Goal: Information Seeking & Learning: Learn about a topic

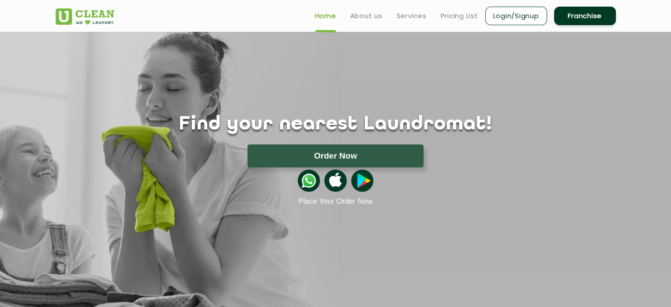
drag, startPoint x: 0, startPoint y: 0, endPoint x: 353, endPoint y: 82, distance: 362.3
click at [353, 82] on div "Find your nearest Laundromat! Please select the location Order Now Place Your O…" at bounding box center [336, 119] width 574 height 174
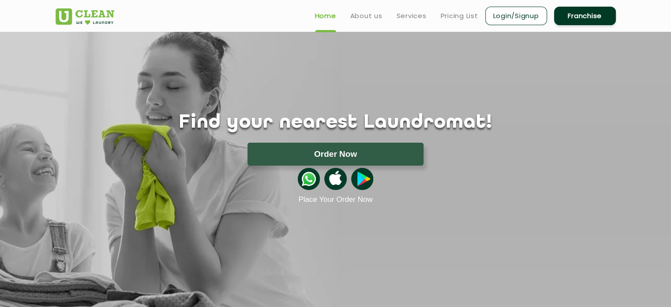
scroll to position [4, 0]
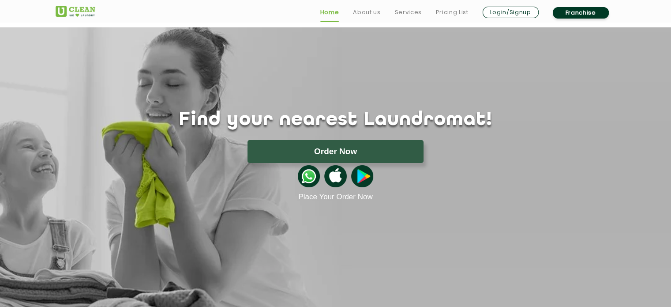
drag, startPoint x: 308, startPoint y: 63, endPoint x: 238, endPoint y: 91, distance: 75.2
click at [238, 91] on div "Find your nearest Laundromat! Please select the location Order Now Place Your O…" at bounding box center [336, 114] width 574 height 174
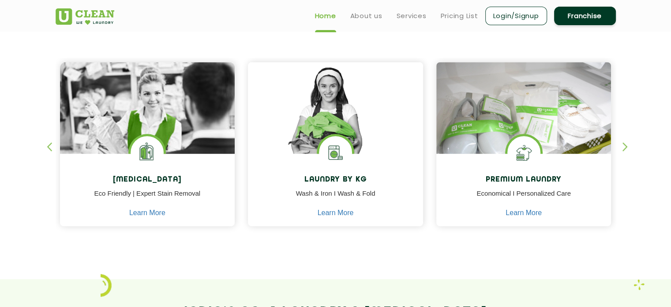
scroll to position [359, 0]
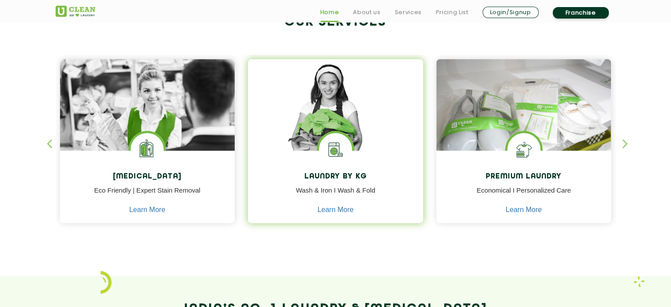
click at [353, 116] on img at bounding box center [335, 117] width 175 height 116
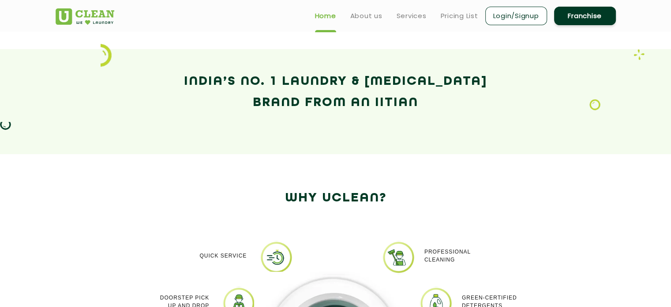
scroll to position [584, 0]
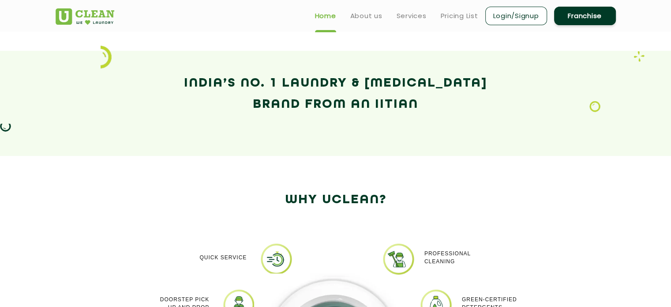
click at [573, 19] on link "Franchise" at bounding box center [585, 16] width 62 height 19
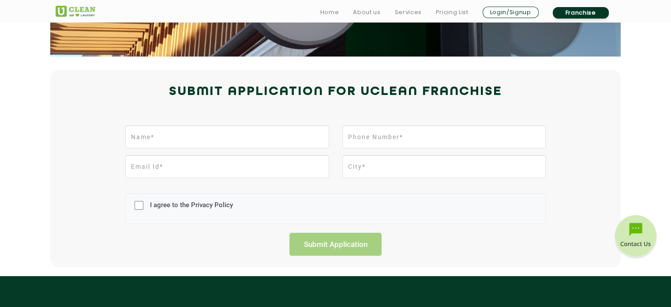
scroll to position [190, 0]
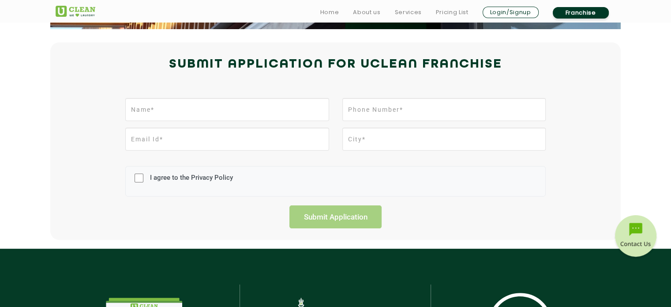
click at [573, 19] on ul "Home About us Services Pricing List Login/Signup Franchise" at bounding box center [464, 12] width 303 height 14
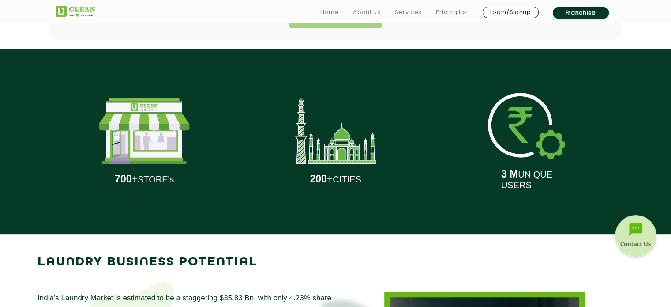
scroll to position [390, 0]
click at [338, 174] on p "200 + CITIES" at bounding box center [335, 179] width 51 height 12
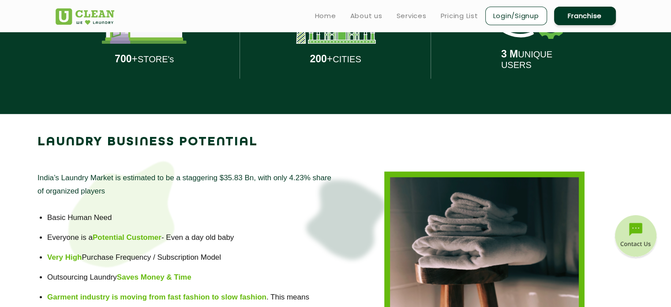
scroll to position [510, 0]
click at [453, 17] on link "Pricing List" at bounding box center [460, 16] width 38 height 11
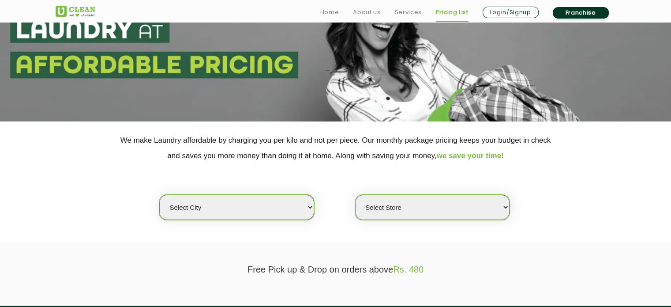
scroll to position [88, 0]
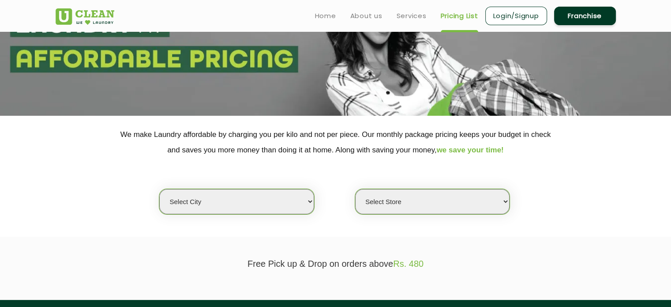
click at [282, 198] on select "Select city [GEOGRAPHIC_DATA] [GEOGRAPHIC_DATA] [GEOGRAPHIC_DATA] [GEOGRAPHIC_D…" at bounding box center [236, 201] width 154 height 25
select select "18"
click at [159, 189] on select "Select city [GEOGRAPHIC_DATA] [GEOGRAPHIC_DATA] [GEOGRAPHIC_DATA] [GEOGRAPHIC_D…" at bounding box center [236, 201] width 154 height 25
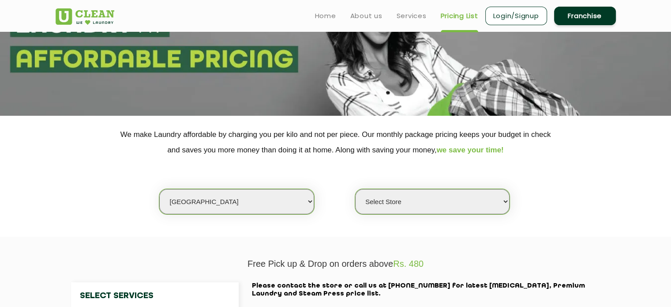
click at [446, 208] on select "Select Store [GEOGRAPHIC_DATA] [GEOGRAPHIC_DATA] [PERSON_NAME][GEOGRAPHIC_DATA]…" at bounding box center [432, 201] width 154 height 25
click at [355, 189] on select "Select Store [GEOGRAPHIC_DATA] [GEOGRAPHIC_DATA] [PERSON_NAME][GEOGRAPHIC_DATA]…" at bounding box center [432, 201] width 154 height 25
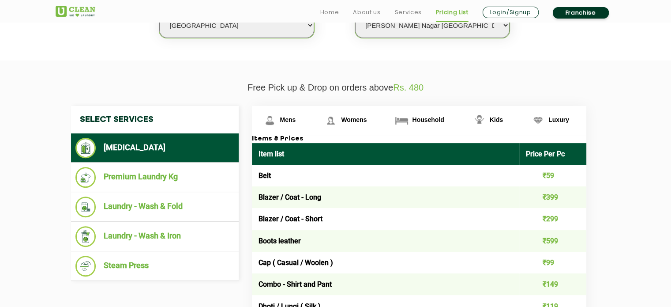
scroll to position [265, 0]
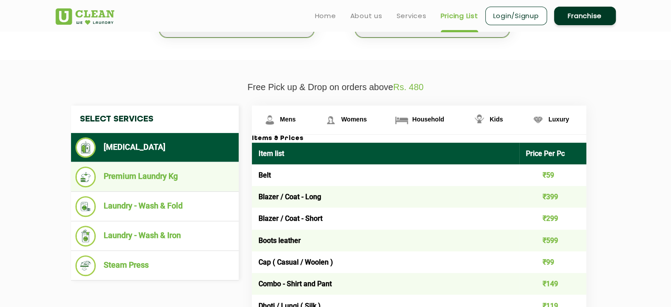
click at [152, 181] on li "Premium Laundry Kg" at bounding box center [154, 176] width 159 height 21
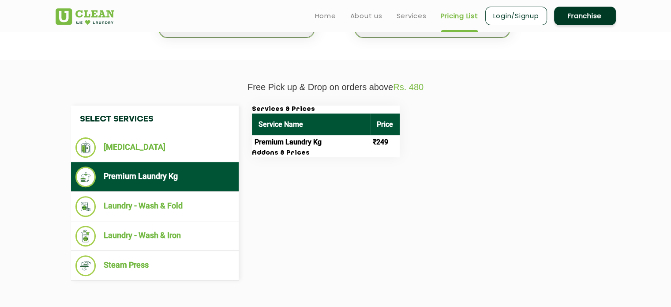
click at [287, 144] on td "Premium Laundry Kg" at bounding box center [311, 142] width 118 height 14
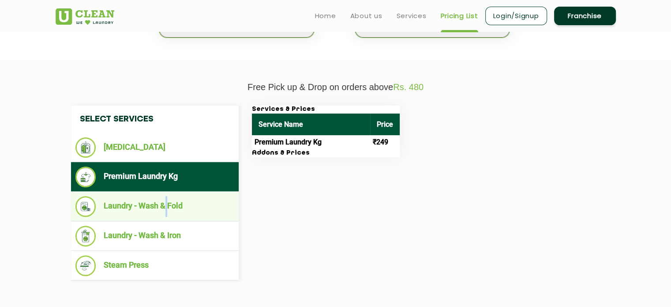
click at [167, 203] on li "Laundry - Wash & Fold" at bounding box center [154, 206] width 159 height 21
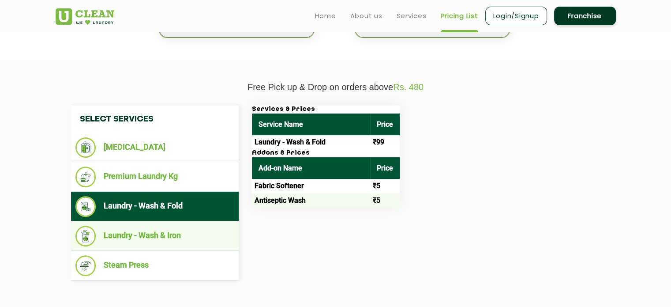
click at [185, 222] on ul "Laundry - Wash & Iron" at bounding box center [155, 236] width 168 height 30
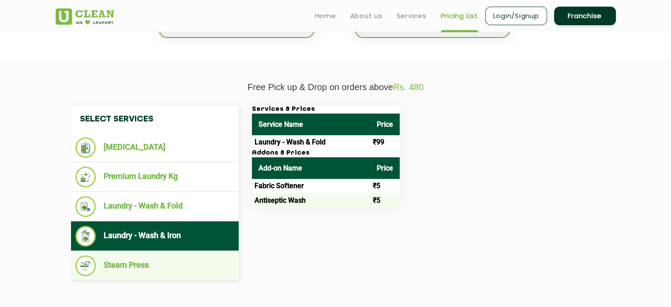
click at [153, 266] on li "Steam Press" at bounding box center [154, 265] width 159 height 21
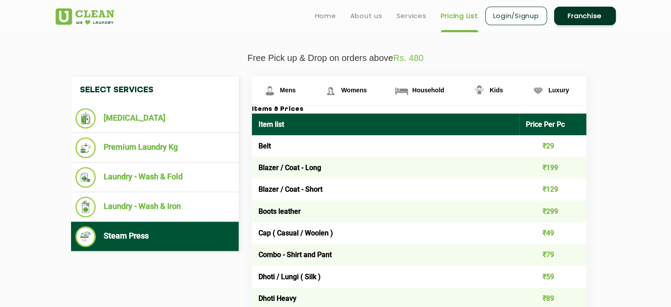
scroll to position [309, 0]
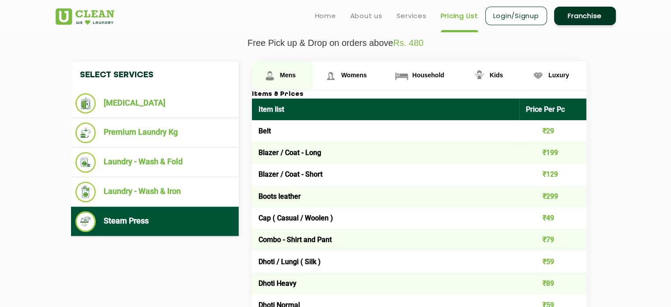
click at [295, 77] on span "Mens" at bounding box center [288, 74] width 16 height 7
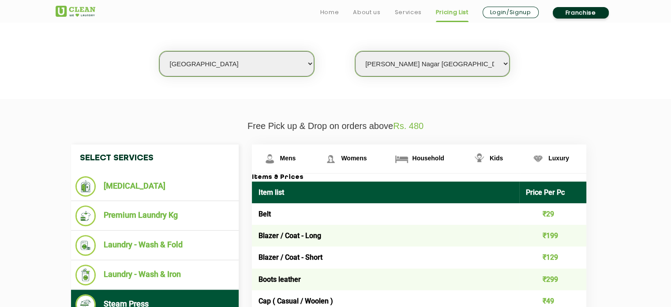
scroll to position [265, 0]
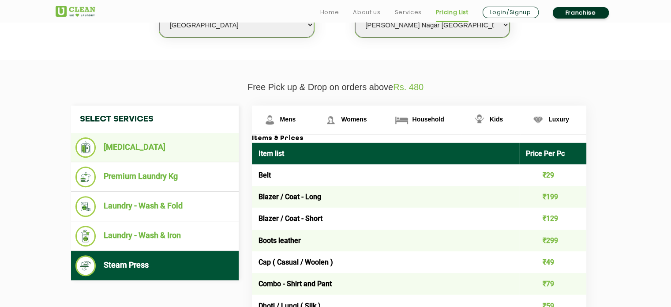
click at [154, 139] on li "[MEDICAL_DATA]" at bounding box center [154, 147] width 159 height 20
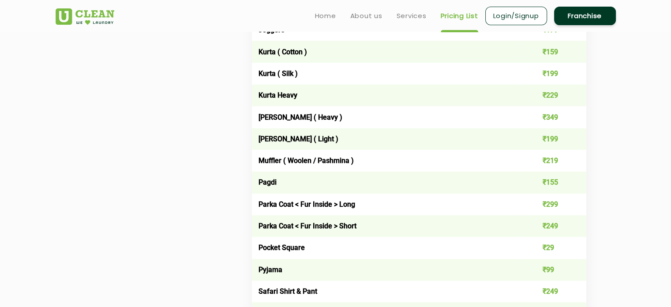
scroll to position [926, 0]
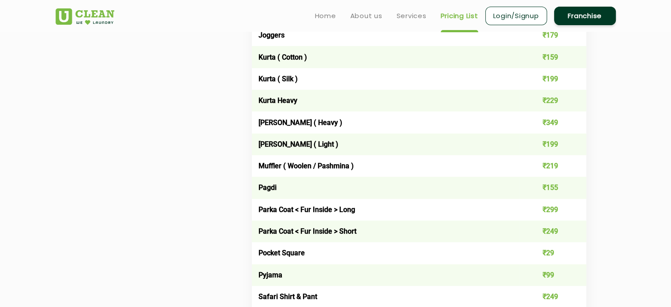
click at [265, 80] on td "Kurta ( Silk )" at bounding box center [386, 79] width 268 height 22
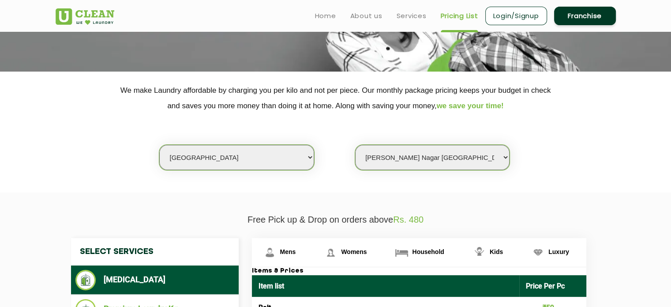
scroll to position [132, 0]
click at [459, 161] on select "Select Store [GEOGRAPHIC_DATA] [GEOGRAPHIC_DATA] [PERSON_NAME][GEOGRAPHIC_DATA]…" at bounding box center [432, 157] width 154 height 25
select select "307"
click at [355, 145] on select "Select Store [GEOGRAPHIC_DATA] [GEOGRAPHIC_DATA] [PERSON_NAME][GEOGRAPHIC_DATA]…" at bounding box center [432, 157] width 154 height 25
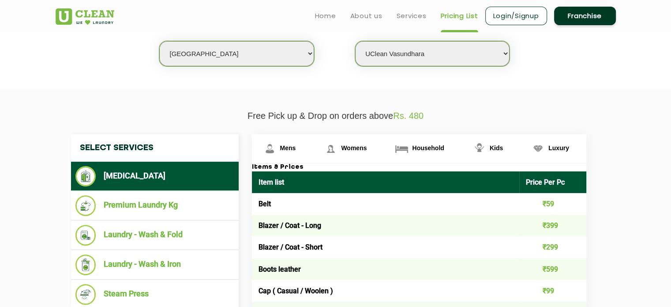
scroll to position [176, 0]
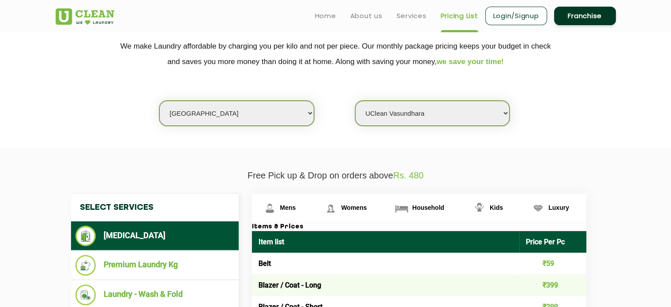
click at [475, 116] on select "Select Store [GEOGRAPHIC_DATA] [GEOGRAPHIC_DATA] [PERSON_NAME][GEOGRAPHIC_DATA]…" at bounding box center [432, 113] width 154 height 25
click at [298, 120] on select "Select city [GEOGRAPHIC_DATA] [GEOGRAPHIC_DATA] [GEOGRAPHIC_DATA] [GEOGRAPHIC_D…" at bounding box center [236, 113] width 154 height 25
select select "114"
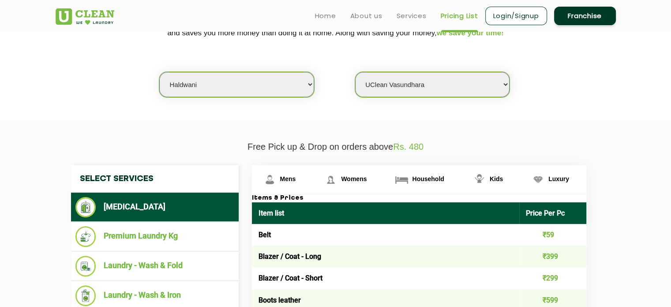
select select "0"
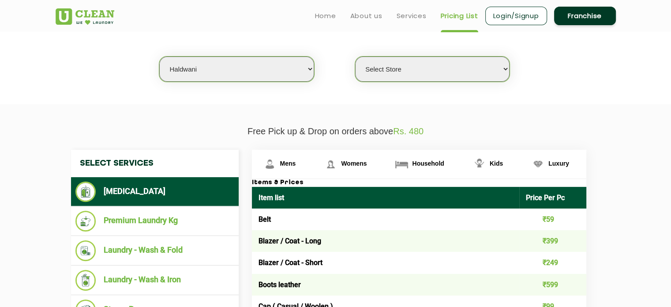
click at [254, 72] on select "Select city [GEOGRAPHIC_DATA] [GEOGRAPHIC_DATA] [GEOGRAPHIC_DATA] [GEOGRAPHIC_D…" at bounding box center [236, 68] width 154 height 25
select select "26"
click at [159, 56] on select "Select city [GEOGRAPHIC_DATA] [GEOGRAPHIC_DATA] [GEOGRAPHIC_DATA] [GEOGRAPHIC_D…" at bounding box center [236, 68] width 154 height 25
click at [448, 74] on select "Select Store [GEOGRAPHIC_DATA][PERSON_NAME] [GEOGRAPHIC_DATA] [PERSON_NAME][GEO…" at bounding box center [432, 68] width 154 height 25
select select "543"
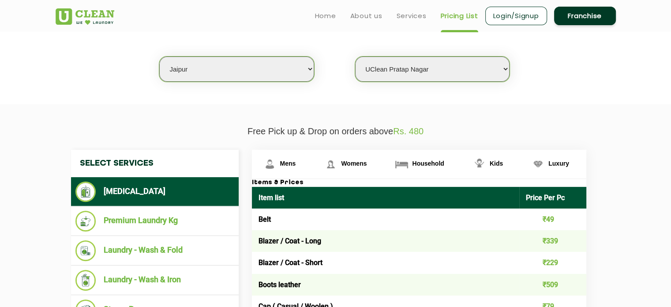
click at [355, 56] on select "Select Store [GEOGRAPHIC_DATA][PERSON_NAME] [GEOGRAPHIC_DATA] [PERSON_NAME][GEO…" at bounding box center [432, 68] width 154 height 25
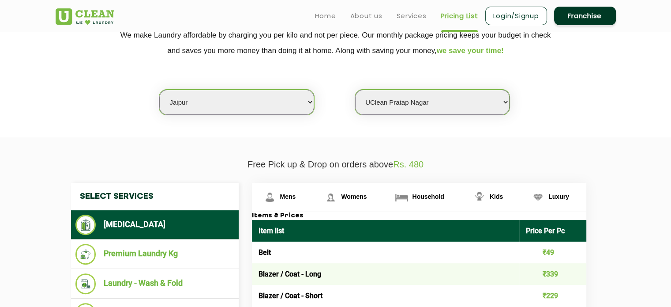
scroll to position [176, 0]
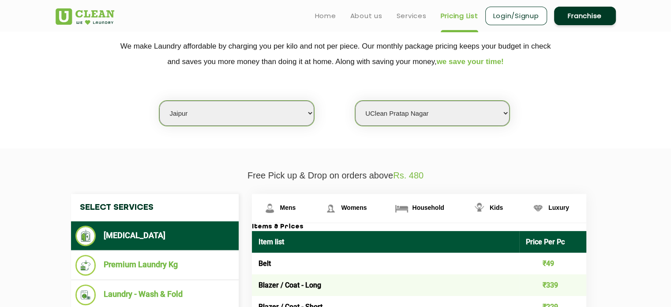
click at [301, 116] on select "Select city [GEOGRAPHIC_DATA] [GEOGRAPHIC_DATA] [GEOGRAPHIC_DATA] [GEOGRAPHIC_D…" at bounding box center [236, 113] width 154 height 25
select select "1"
click at [159, 101] on select "Select city [GEOGRAPHIC_DATA] [GEOGRAPHIC_DATA] [GEOGRAPHIC_DATA] [GEOGRAPHIC_D…" at bounding box center [236, 113] width 154 height 25
click at [490, 116] on select "Select Store [GEOGRAPHIC_DATA] [GEOGRAPHIC_DATA] 2 [GEOGRAPHIC_DATA] [PERSON_NA…" at bounding box center [432, 113] width 154 height 25
select select "547"
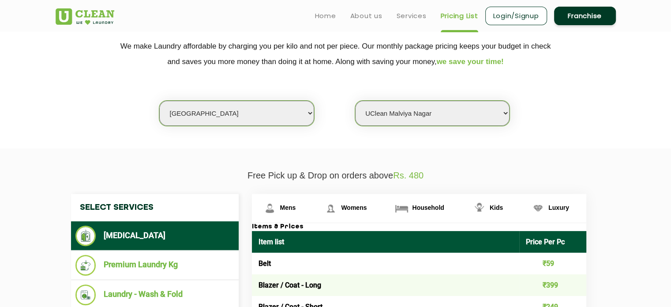
click at [355, 101] on select "Select Store [GEOGRAPHIC_DATA] [GEOGRAPHIC_DATA] 2 [GEOGRAPHIC_DATA] [PERSON_NA…" at bounding box center [432, 113] width 154 height 25
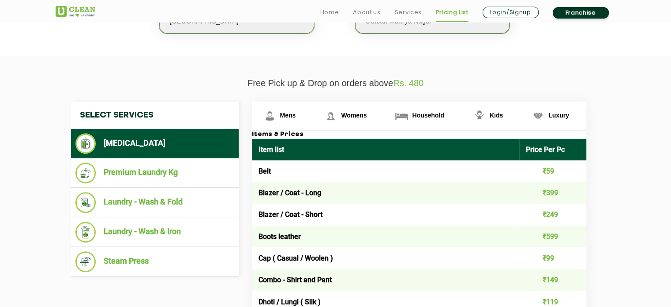
scroll to position [309, 0]
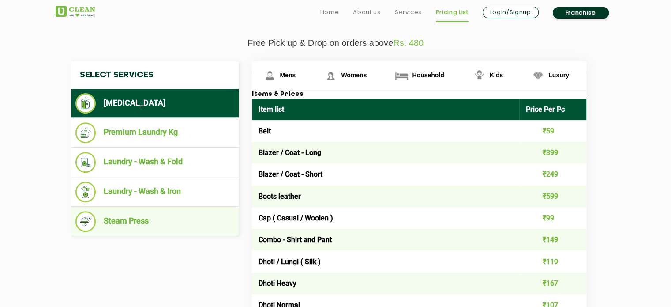
click at [152, 215] on li "Steam Press" at bounding box center [154, 221] width 159 height 21
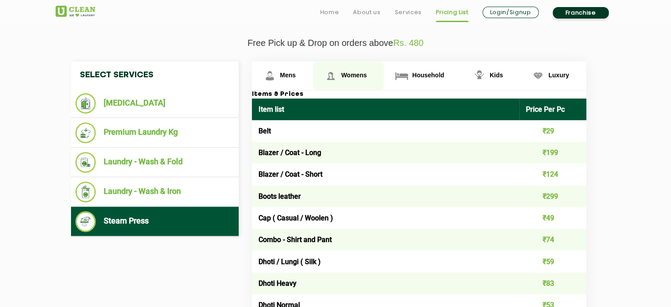
click at [359, 79] on link "Womens" at bounding box center [348, 75] width 71 height 29
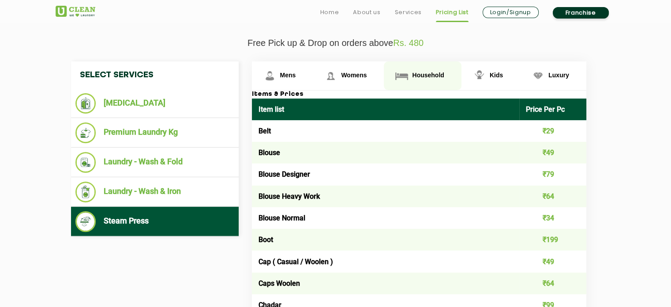
click at [411, 77] on link "Household" at bounding box center [422, 75] width 77 height 29
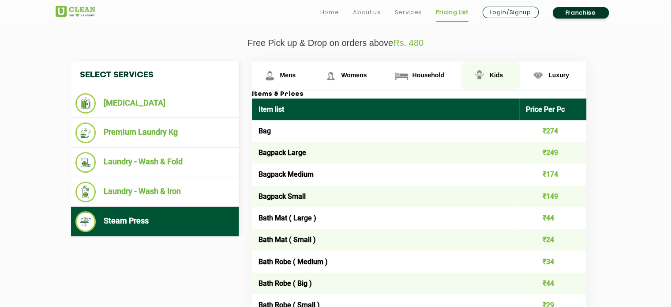
click at [492, 74] on span "Kids" at bounding box center [496, 74] width 13 height 7
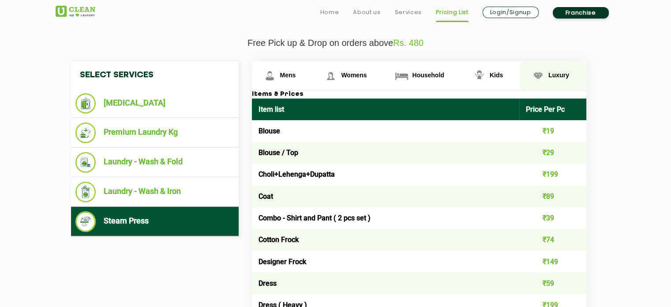
click at [556, 78] on link "Luxury" at bounding box center [553, 75] width 66 height 29
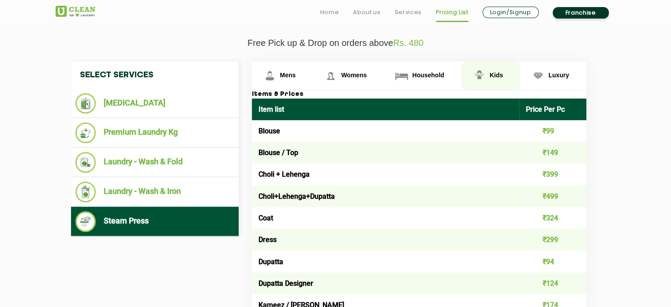
click at [499, 74] on span "Kids" at bounding box center [496, 74] width 13 height 7
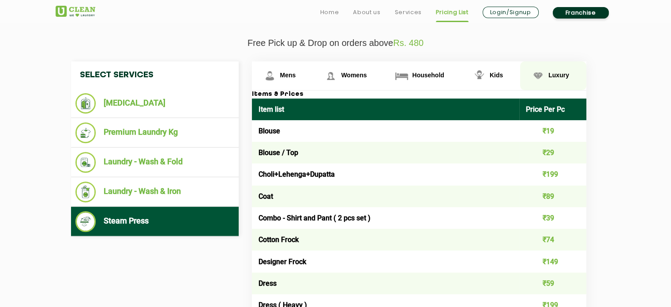
click at [543, 76] on img at bounding box center [537, 75] width 15 height 15
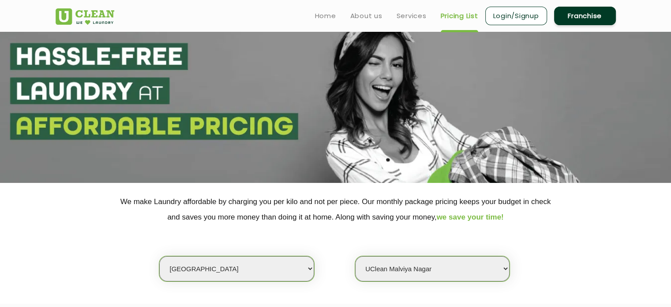
scroll to position [0, 0]
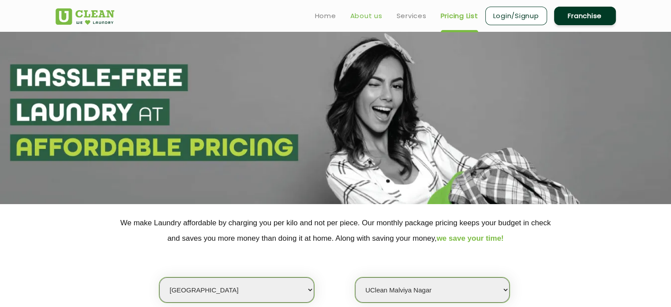
click at [375, 17] on link "About us" at bounding box center [366, 16] width 32 height 11
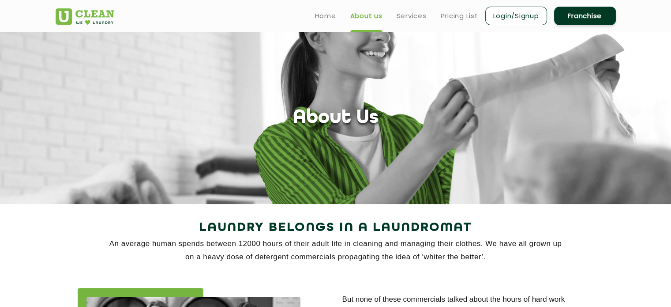
click at [336, 15] on ul "Home About us Services Pricing List Login/Signup Franchise" at bounding box center [462, 15] width 308 height 21
click at [325, 15] on link "Home" at bounding box center [325, 16] width 21 height 11
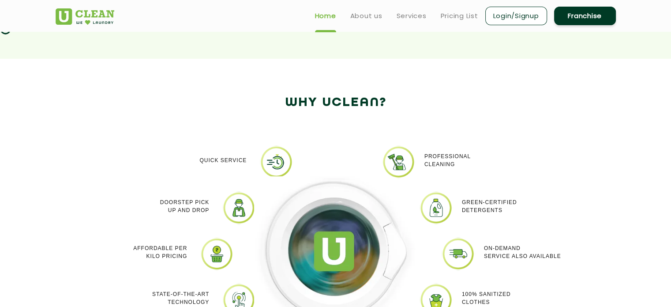
scroll to position [706, 0]
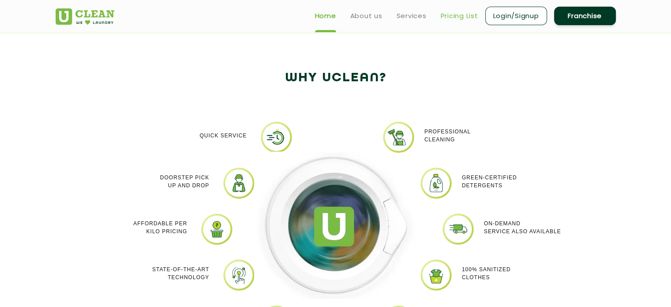
click at [454, 15] on link "Pricing List" at bounding box center [460, 16] width 38 height 11
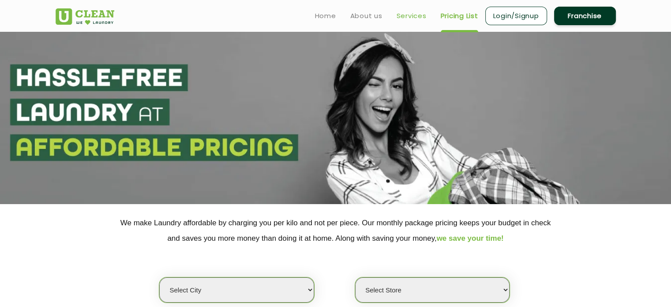
click at [420, 12] on link "Services" at bounding box center [412, 16] width 30 height 11
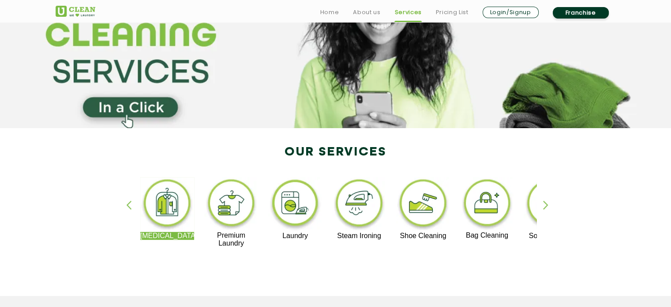
scroll to position [88, 0]
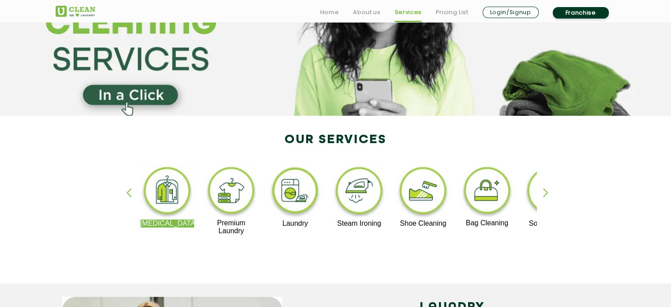
click at [544, 191] on div "button" at bounding box center [549, 200] width 13 height 24
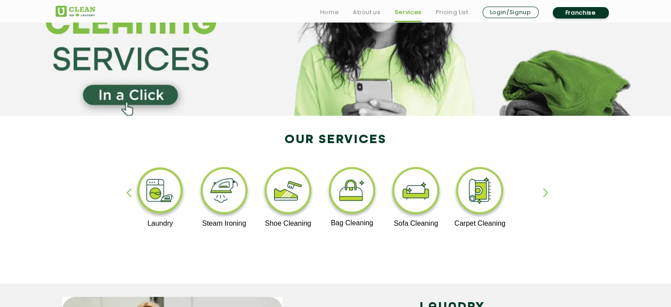
click at [551, 189] on div "button" at bounding box center [549, 200] width 13 height 24
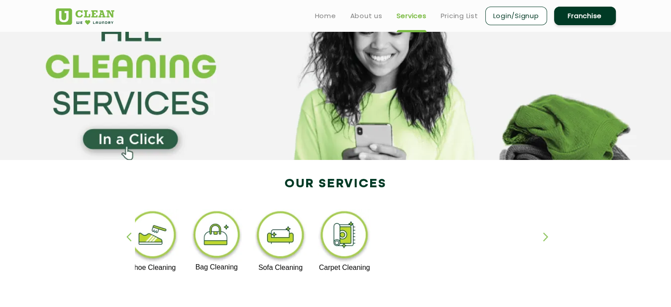
scroll to position [44, 0]
click at [160, 137] on section at bounding box center [335, 74] width 671 height 172
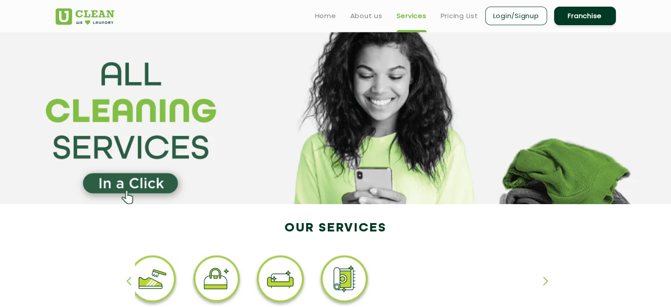
scroll to position [0, 0]
click at [459, 19] on link "Pricing List" at bounding box center [460, 16] width 38 height 11
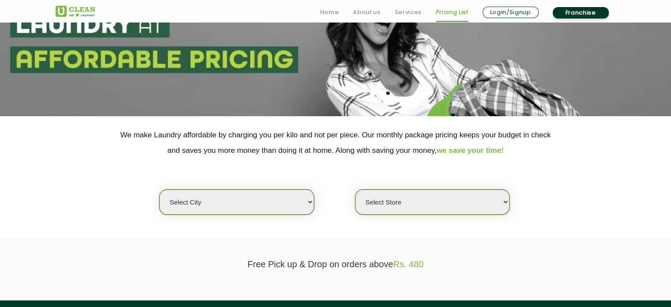
scroll to position [176, 0]
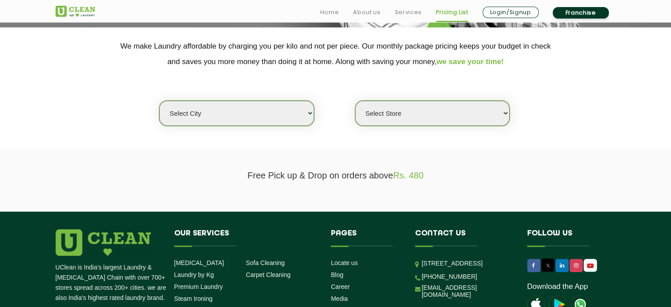
click at [261, 106] on select "Select city [GEOGRAPHIC_DATA] [GEOGRAPHIC_DATA] [GEOGRAPHIC_DATA] [GEOGRAPHIC_D…" at bounding box center [236, 113] width 154 height 25
select select "125"
click at [159, 101] on select "Select city [GEOGRAPHIC_DATA] [GEOGRAPHIC_DATA] [GEOGRAPHIC_DATA] [GEOGRAPHIC_D…" at bounding box center [236, 113] width 154 height 25
select select "0"
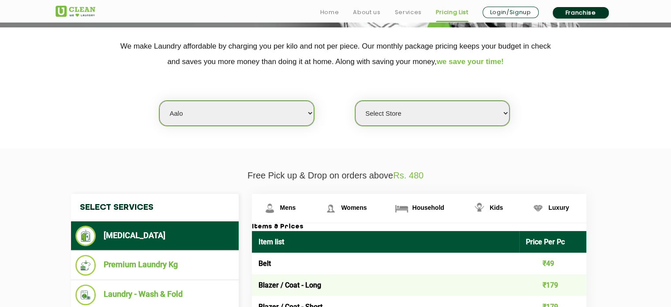
click at [275, 116] on select "Select city [GEOGRAPHIC_DATA] [GEOGRAPHIC_DATA] [GEOGRAPHIC_DATA] [GEOGRAPHIC_D…" at bounding box center [236, 113] width 154 height 25
select select "214"
click at [159, 101] on select "Select city [GEOGRAPHIC_DATA] [GEOGRAPHIC_DATA] [GEOGRAPHIC_DATA] [GEOGRAPHIC_D…" at bounding box center [236, 113] width 154 height 25
click at [445, 115] on select "Select Store UClean Corniche" at bounding box center [432, 113] width 154 height 25
select select "622"
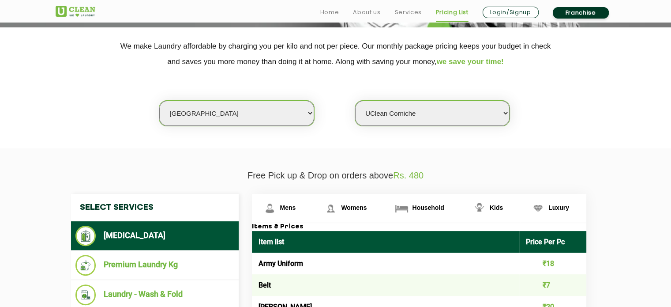
click at [355, 101] on select "Select Store UClean Corniche" at bounding box center [432, 113] width 154 height 25
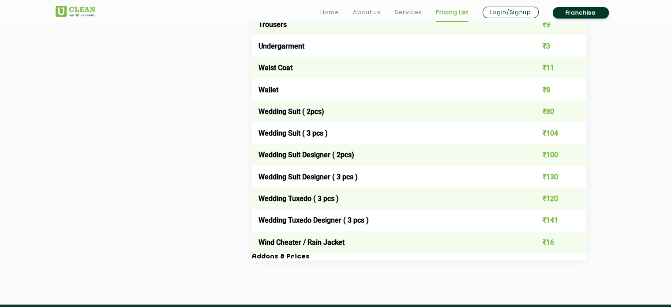
scroll to position [1676, 0]
